Goal: Information Seeking & Learning: Learn about a topic

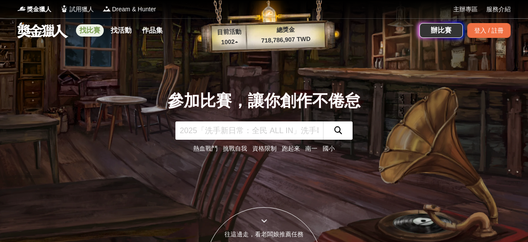
click at [93, 32] on link "找比賽" at bounding box center [90, 30] width 28 height 12
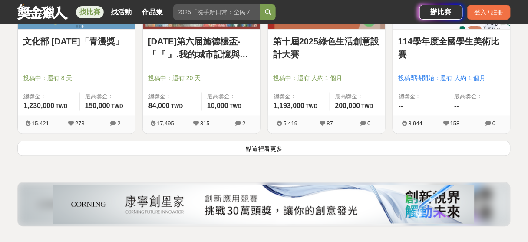
scroll to position [1158, 0]
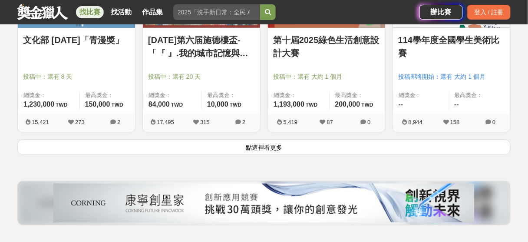
click at [216, 140] on button "點這裡看更多" at bounding box center [264, 146] width 494 height 15
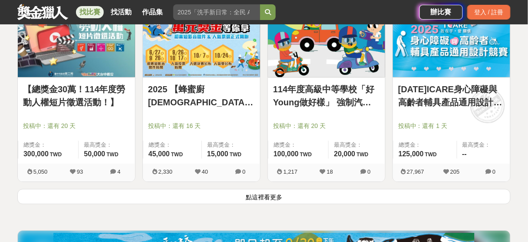
scroll to position [2216, 0]
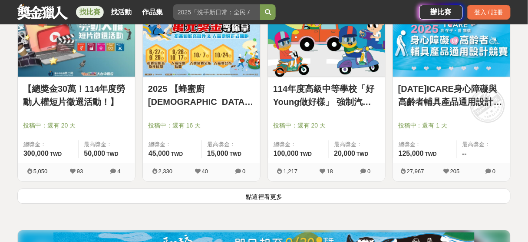
click at [213, 190] on button "點這裡看更多" at bounding box center [264, 195] width 494 height 15
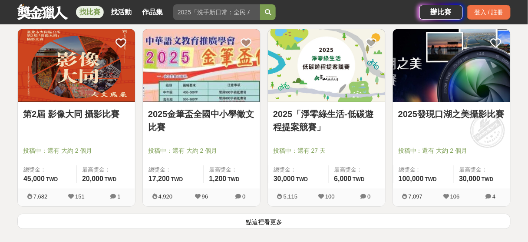
scroll to position [3298, 0]
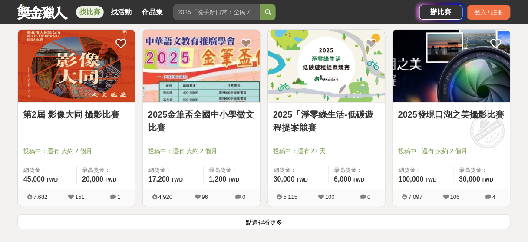
click at [264, 214] on button "點這裡看更多" at bounding box center [264, 221] width 494 height 15
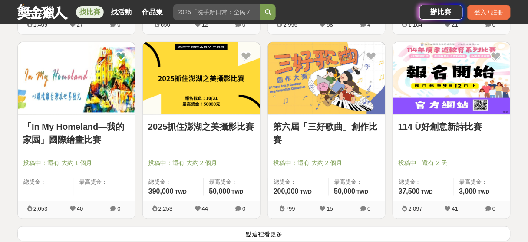
scroll to position [4393, 0]
click at [248, 226] on button "點這裡看更多" at bounding box center [264, 233] width 494 height 15
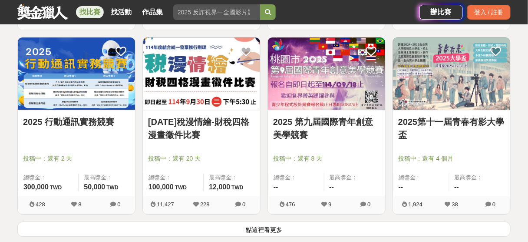
scroll to position [5507, 0]
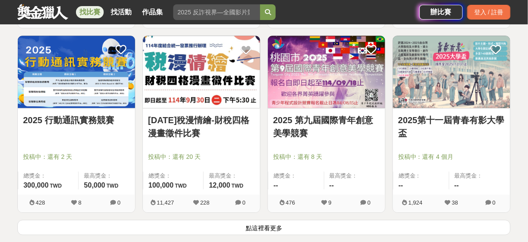
click at [260, 220] on button "點這裡看更多" at bounding box center [264, 226] width 494 height 15
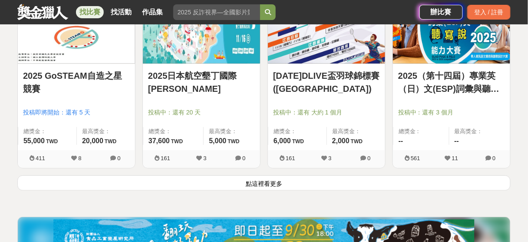
scroll to position [6657, 0]
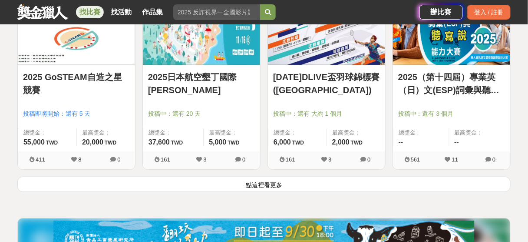
click at [203, 166] on div "2025日本航空墾丁國際[PERSON_NAME] 投稿中：還有 20 天 總獎金： 37,600 37,600 TWD 最高獎金： 5,000 TWD 16…" at bounding box center [201, 84] width 125 height 185
click at [202, 176] on button "點這裡看更多" at bounding box center [264, 183] width 494 height 15
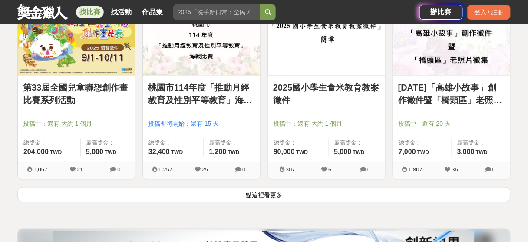
scroll to position [7762, 0]
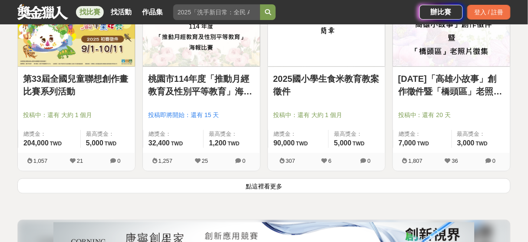
click at [202, 178] on button "點這裡看更多" at bounding box center [264, 185] width 494 height 15
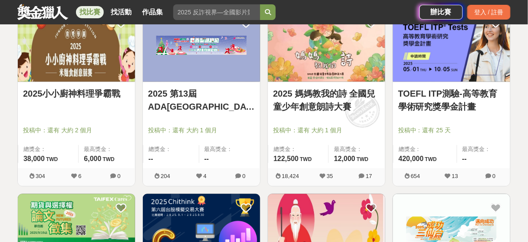
scroll to position [8780, 0]
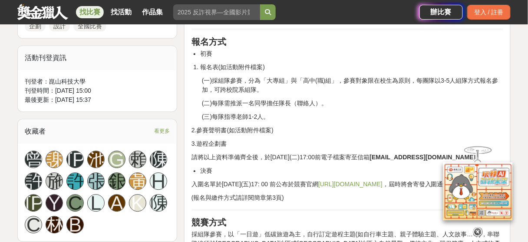
scroll to position [608, 0]
